Goal: Complete application form

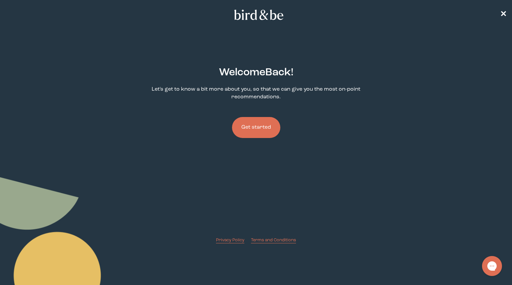
click at [250, 133] on button "Get started" at bounding box center [256, 127] width 48 height 21
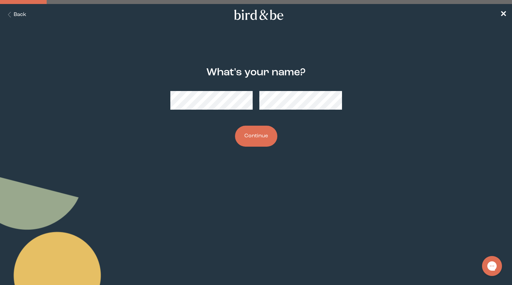
click at [248, 138] on button "Continue" at bounding box center [256, 136] width 42 height 21
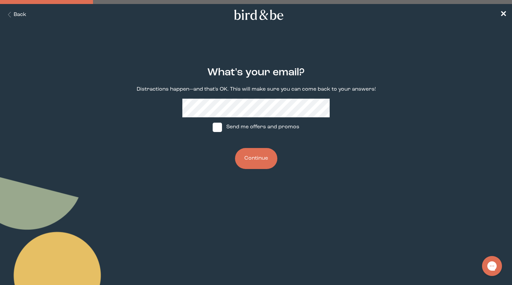
click at [251, 157] on button "Continue" at bounding box center [256, 158] width 42 height 21
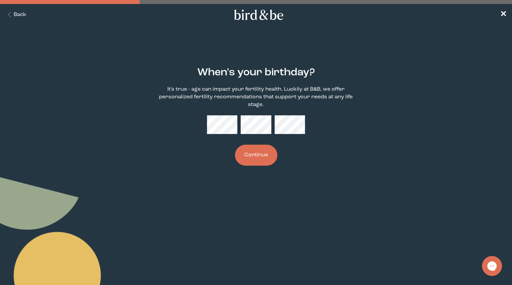
click at [268, 157] on button "Continue" at bounding box center [256, 155] width 42 height 21
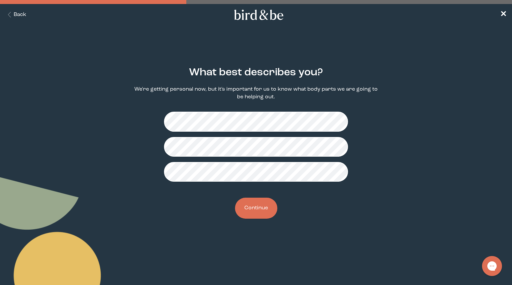
click at [261, 208] on button "Continue" at bounding box center [256, 208] width 42 height 21
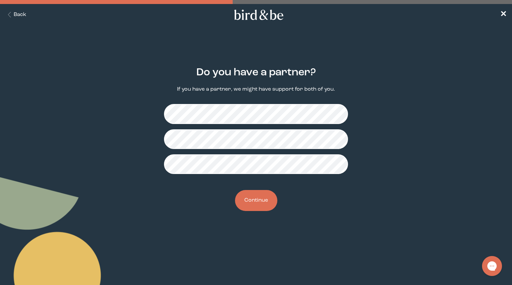
click at [265, 202] on button "Continue" at bounding box center [256, 200] width 42 height 21
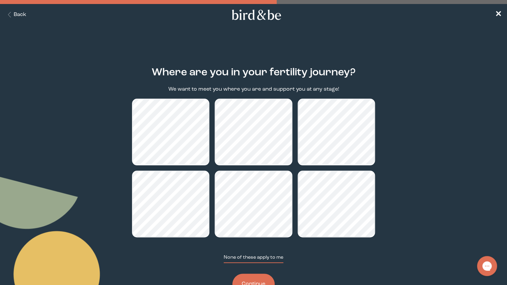
scroll to position [25, 0]
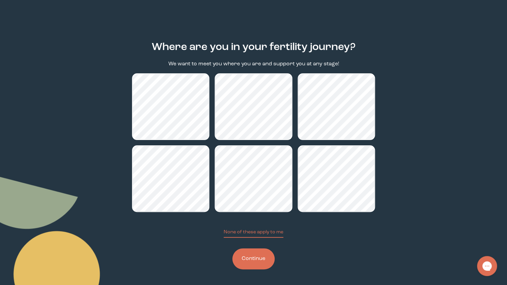
click at [254, 257] on button "Continue" at bounding box center [254, 259] width 42 height 21
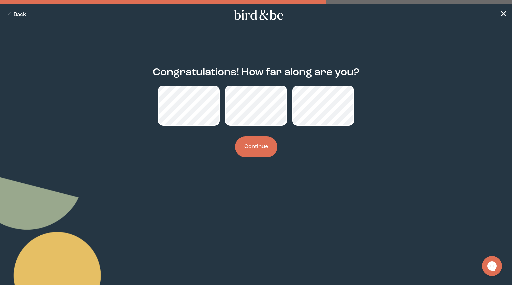
click at [255, 150] on button "Continue" at bounding box center [256, 146] width 42 height 21
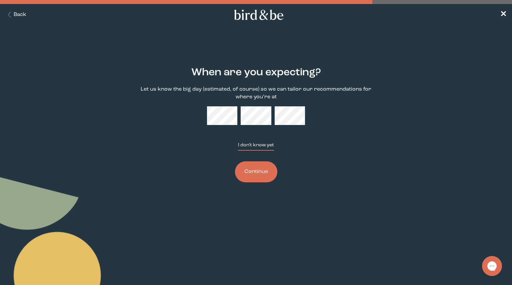
click at [251, 144] on button "I don't know yet" at bounding box center [256, 146] width 36 height 9
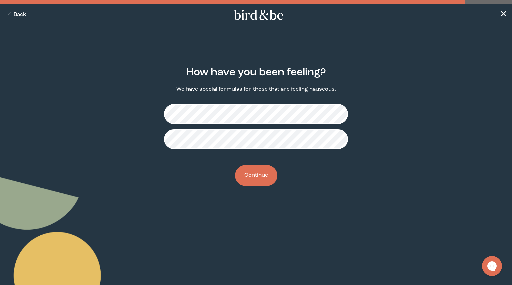
click at [258, 177] on button "Continue" at bounding box center [256, 175] width 42 height 21
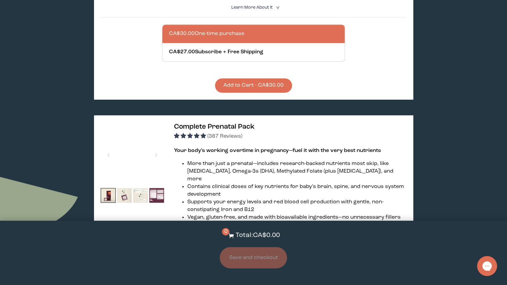
scroll to position [300, 0]
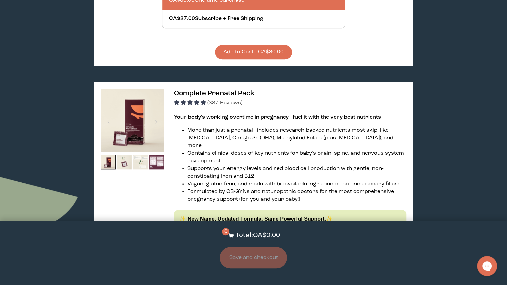
click at [142, 134] on img at bounding box center [132, 120] width 63 height 63
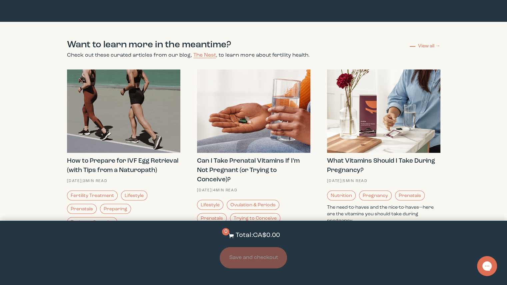
scroll to position [660, 0]
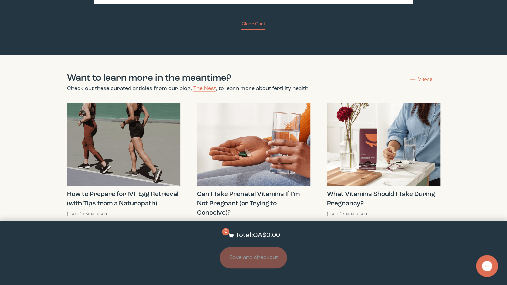
drag, startPoint x: 481, startPoint y: 262, endPoint x: 483, endPoint y: 265, distance: 3.9
click at [481, 262] on div "Gorgias live chat" at bounding box center [487, 266] width 15 height 15
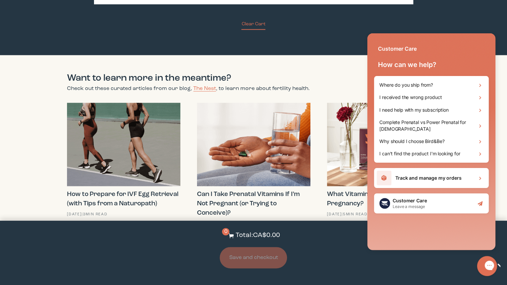
scroll to position [0, 0]
click at [447, 110] on h2 "I need help with my subscription" at bounding box center [414, 110] width 69 height 7
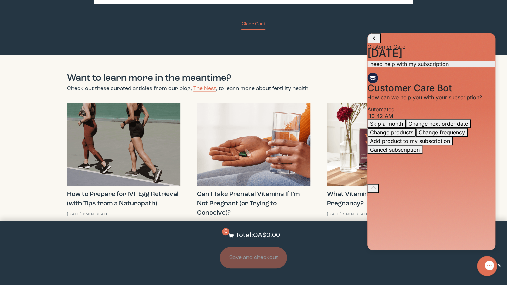
click at [416, 137] on button "Change products" at bounding box center [392, 132] width 49 height 9
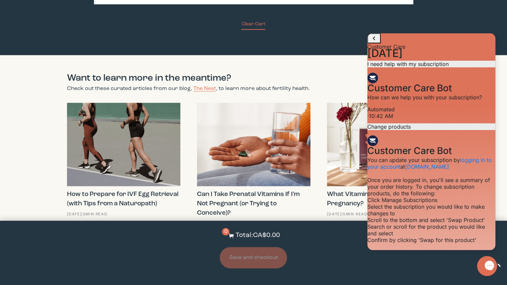
scroll to position [91, 0]
